Goal: Navigation & Orientation: Go to known website

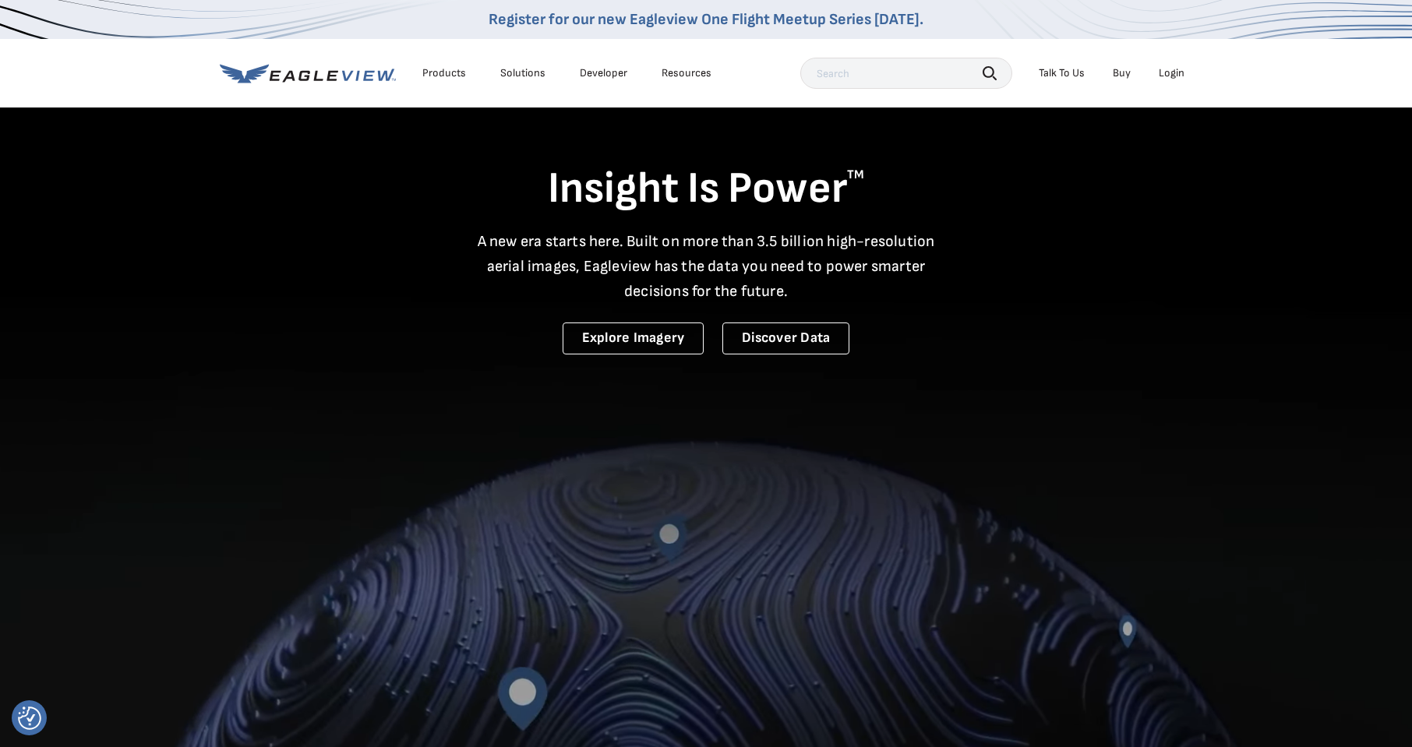
click at [1168, 75] on div "Login" at bounding box center [1172, 73] width 26 height 14
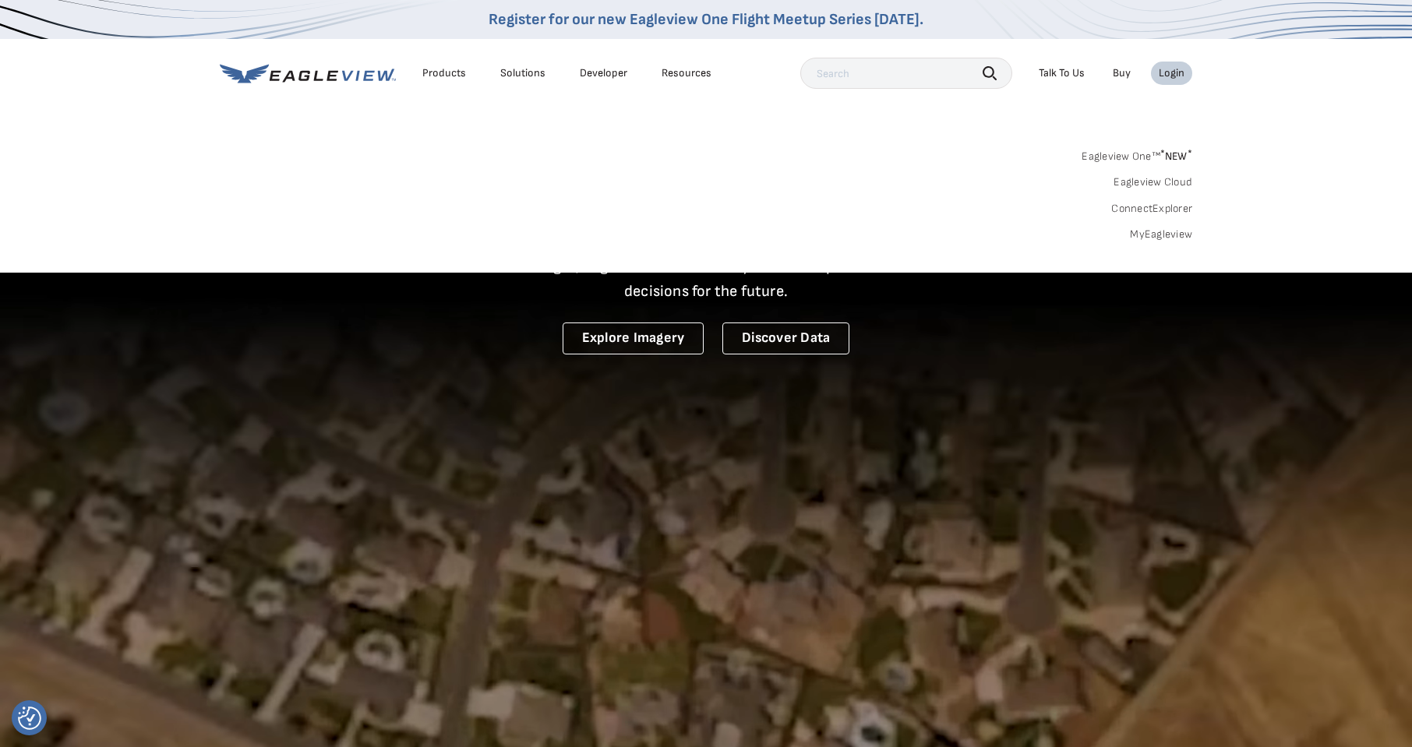
click at [1171, 73] on div "Login" at bounding box center [1172, 73] width 26 height 14
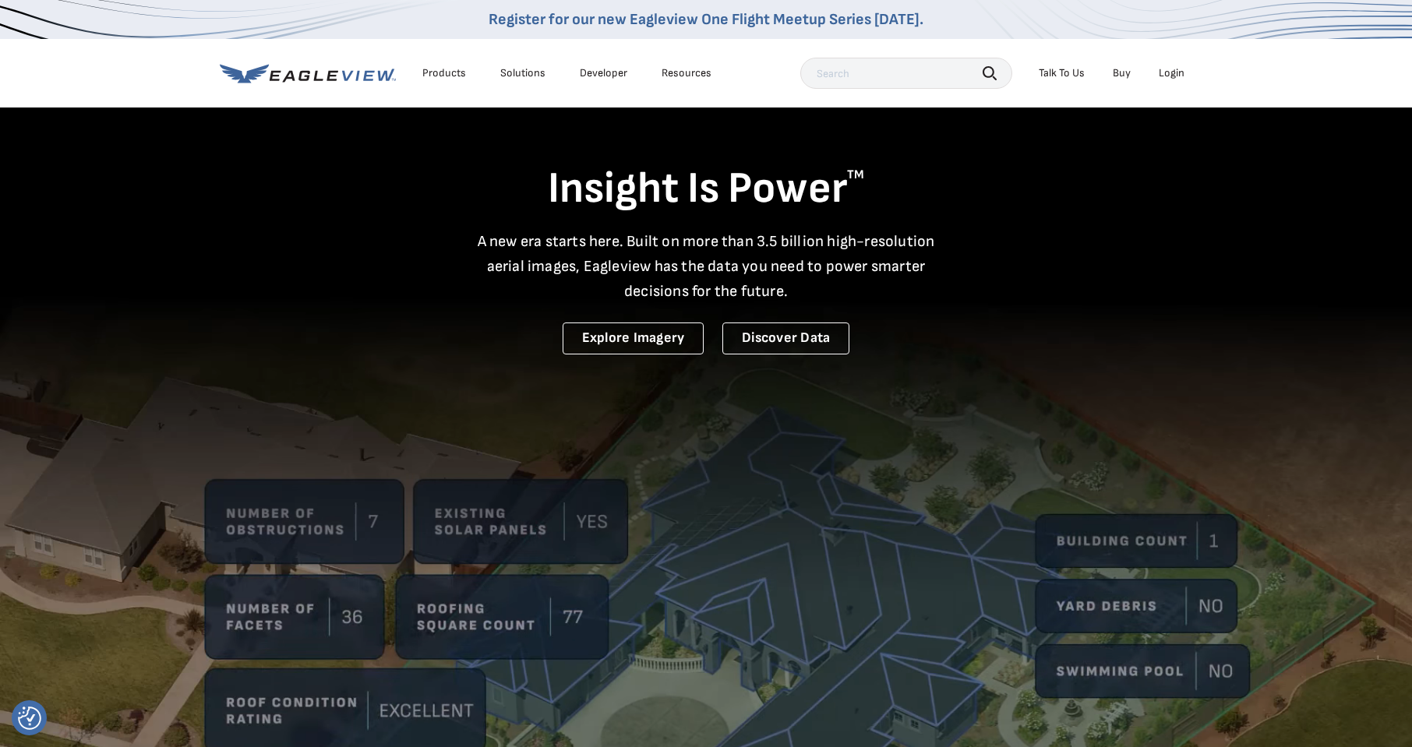
click at [1171, 73] on div "Login" at bounding box center [1172, 73] width 26 height 14
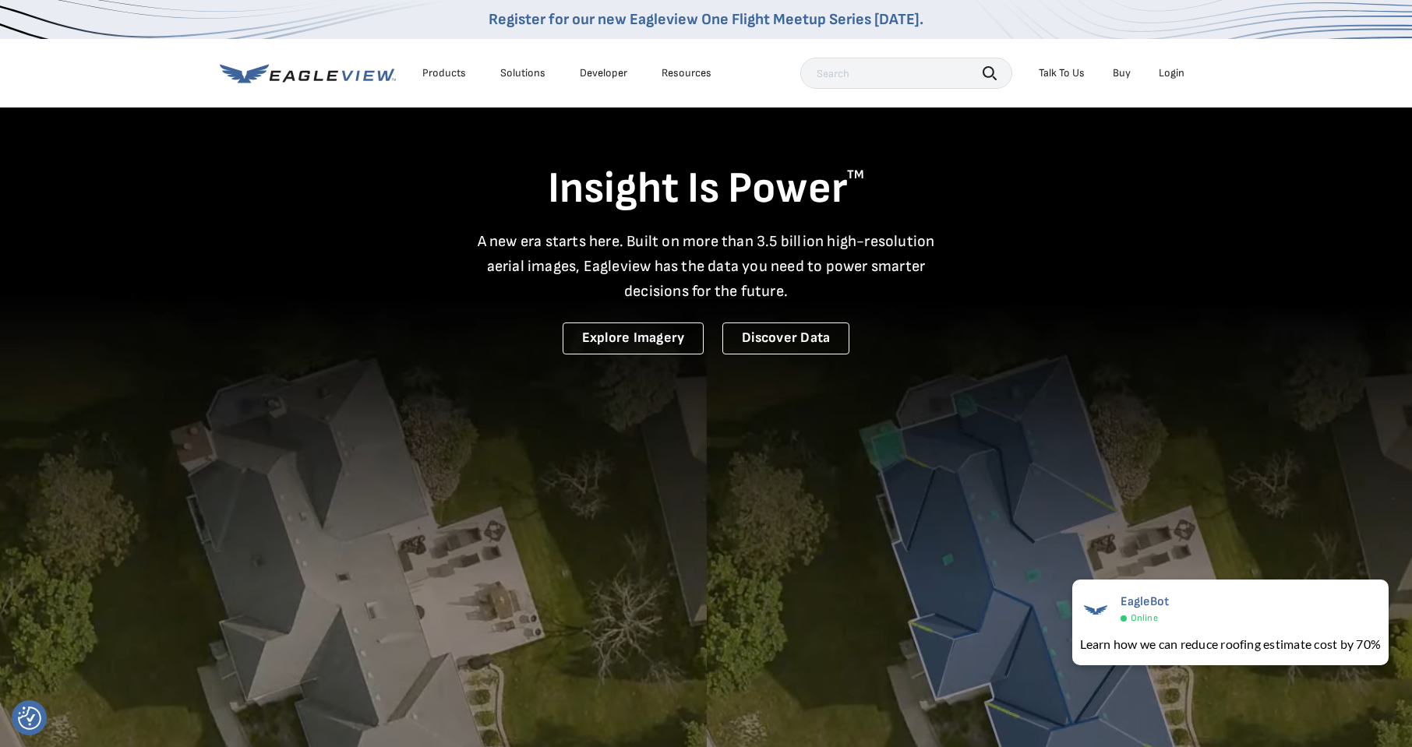
click at [872, 72] on input "text" at bounding box center [906, 73] width 212 height 31
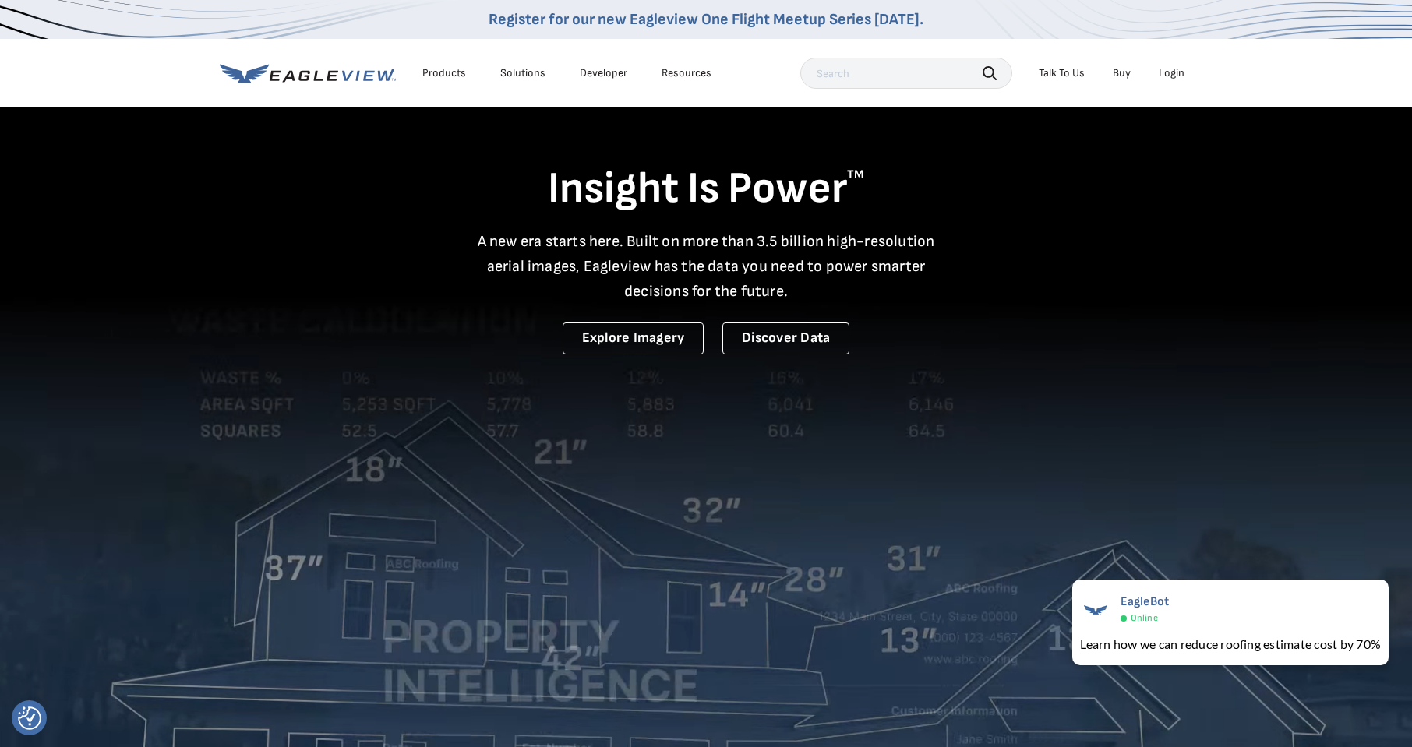
click at [1177, 75] on div "Login" at bounding box center [1172, 73] width 26 height 14
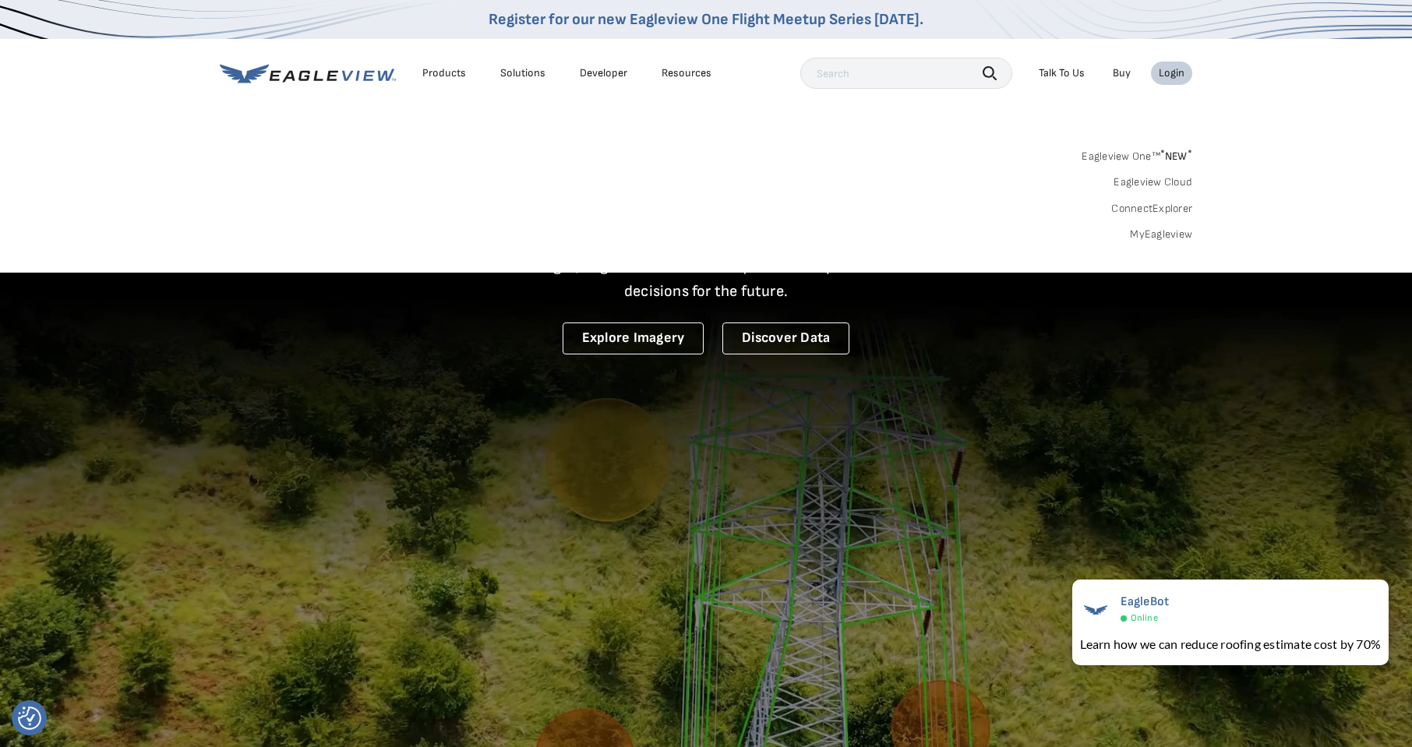
click at [1149, 159] on link "Eagleview One™ * NEW *" at bounding box center [1137, 154] width 111 height 18
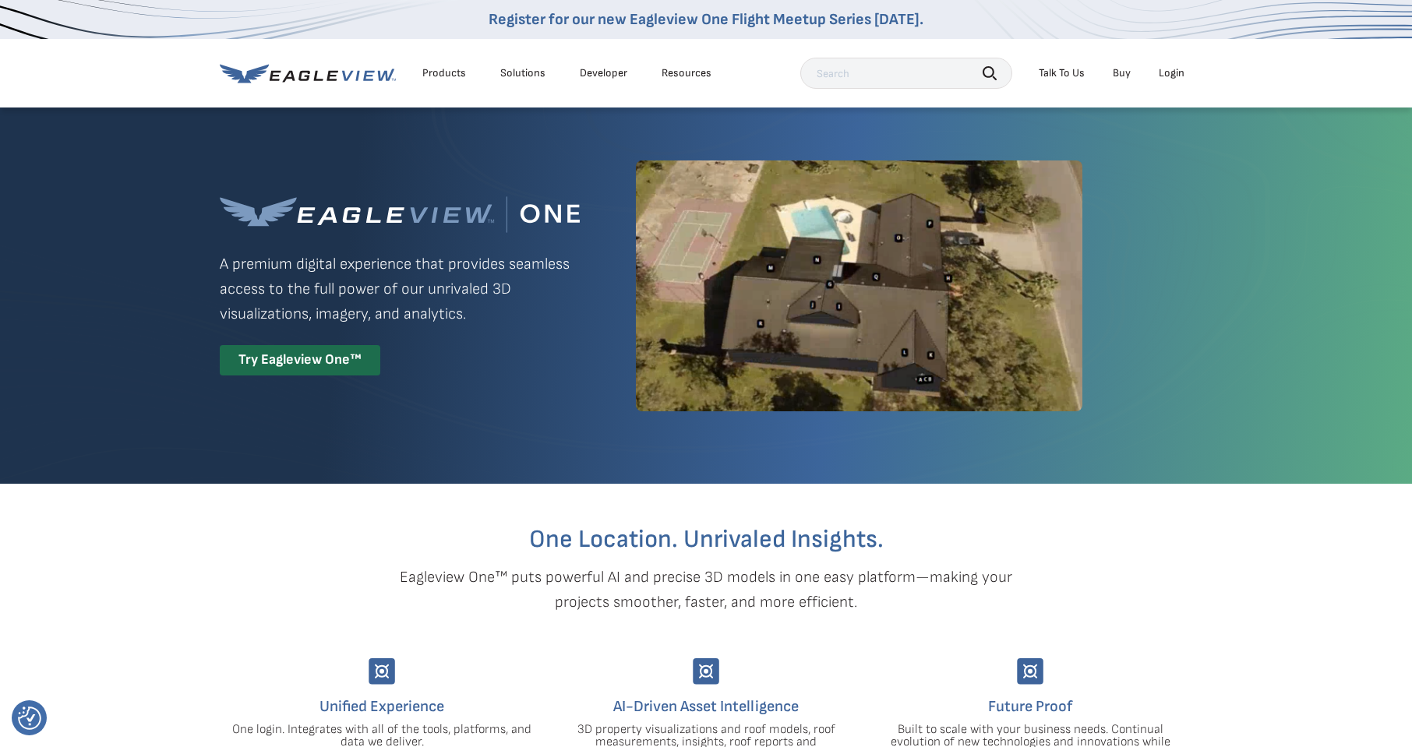
click at [1168, 75] on div "Login" at bounding box center [1172, 73] width 26 height 14
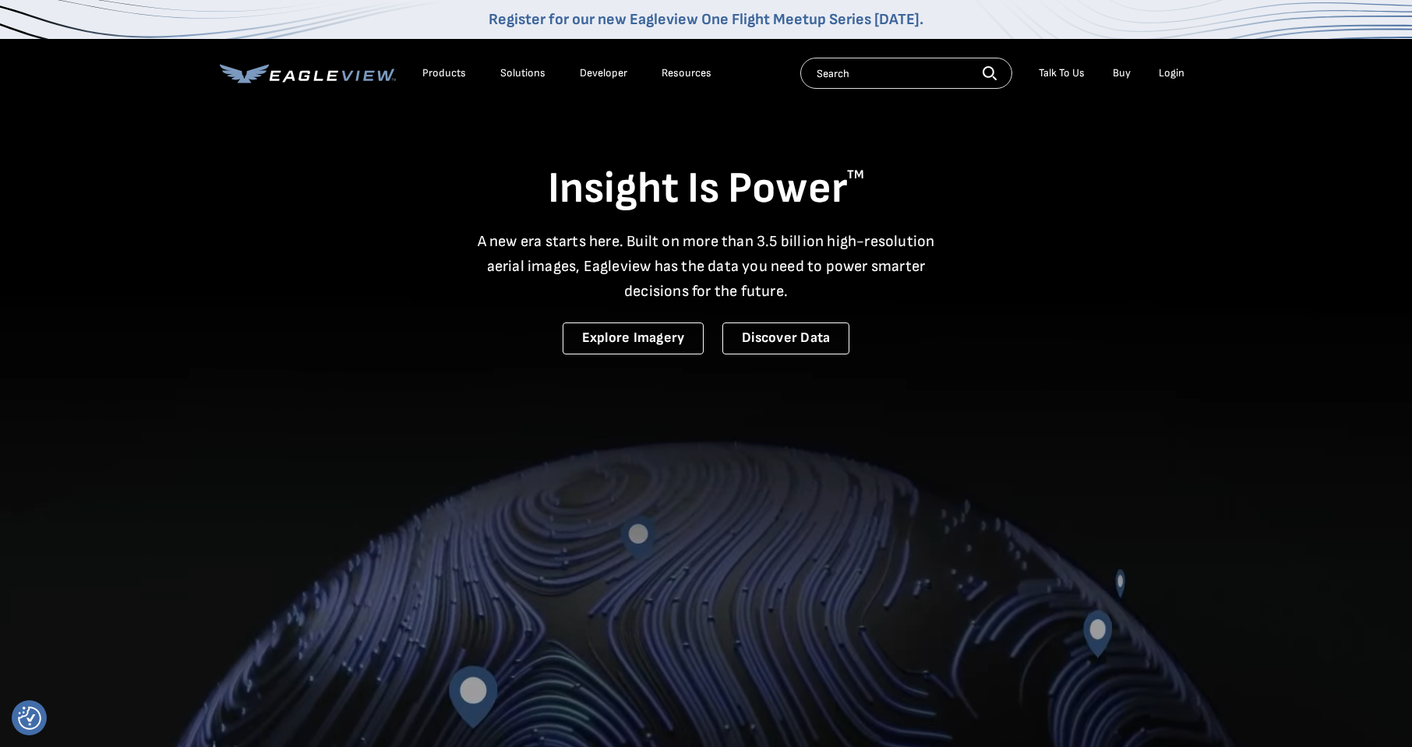
click at [1178, 81] on li "Login" at bounding box center [1171, 73] width 41 height 23
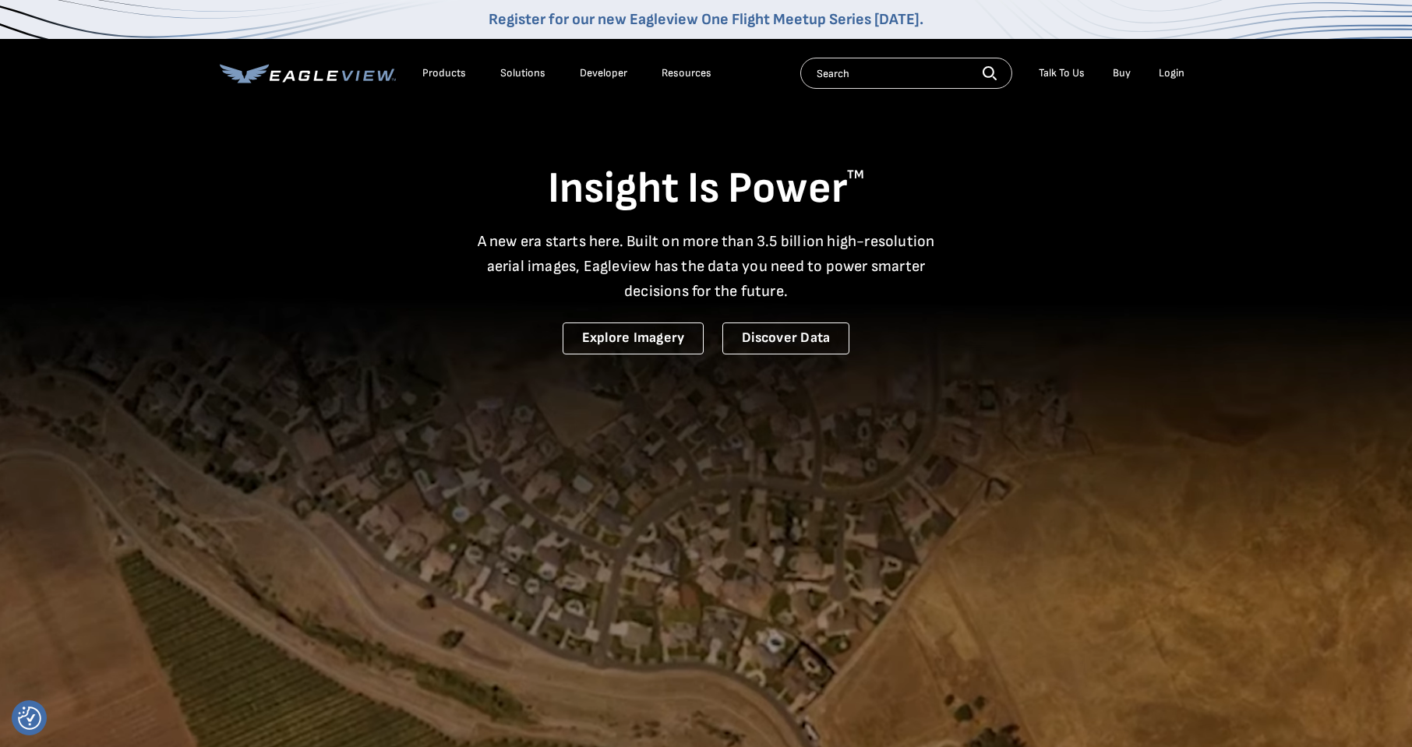
click at [1177, 72] on div "Login" at bounding box center [1172, 73] width 26 height 14
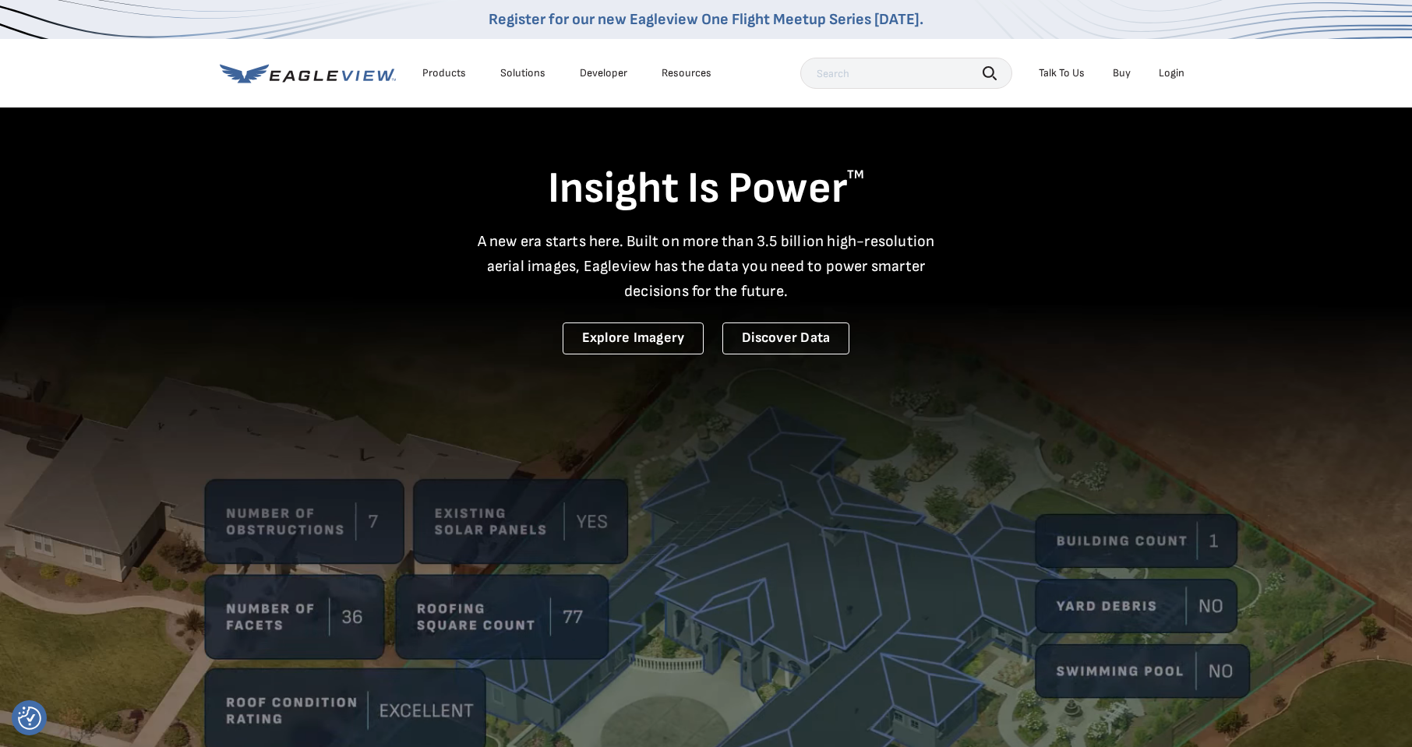
click at [1166, 73] on div "Login" at bounding box center [1172, 73] width 26 height 14
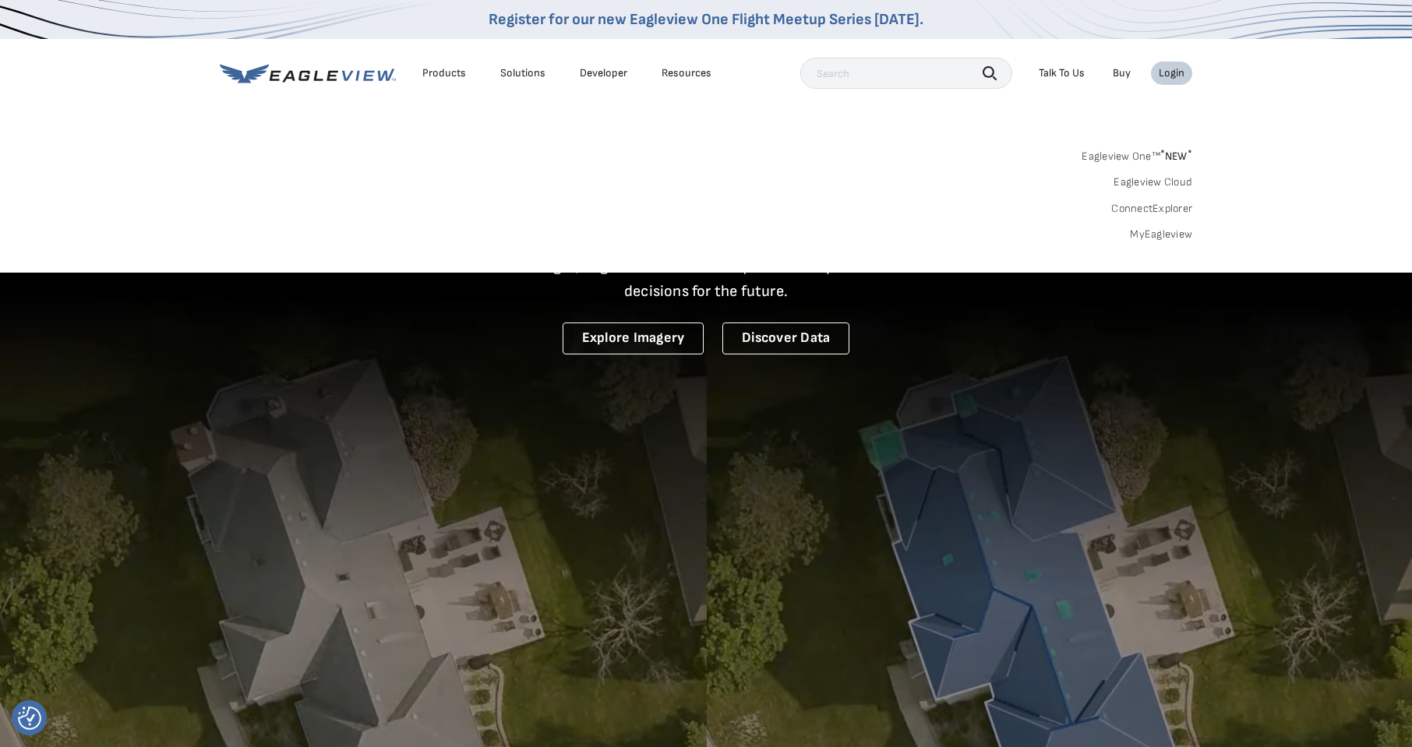
click at [1144, 235] on link "MyEagleview" at bounding box center [1161, 235] width 62 height 14
